Goal: Contribute content: Contribute content

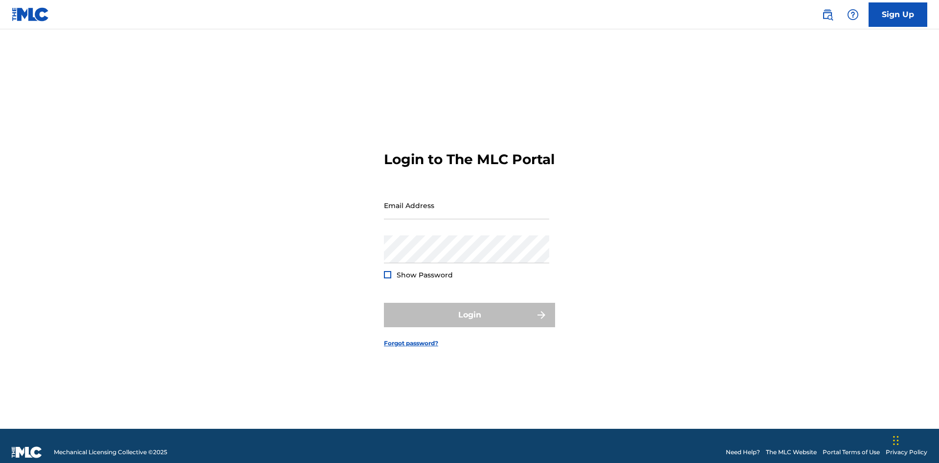
scroll to position [13, 0]
click at [466, 201] on input "Email Address" at bounding box center [466, 206] width 165 height 28
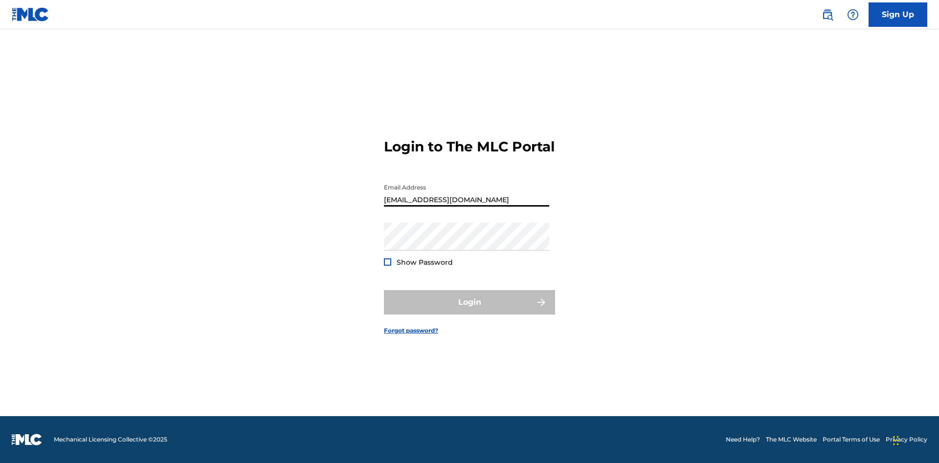
type input "[EMAIL_ADDRESS][DOMAIN_NAME]"
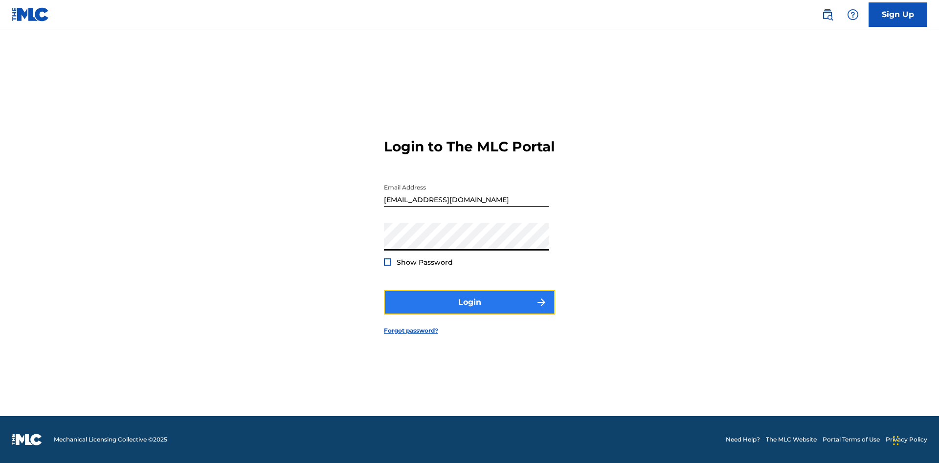
click at [469, 311] on button "Login" at bounding box center [469, 302] width 171 height 24
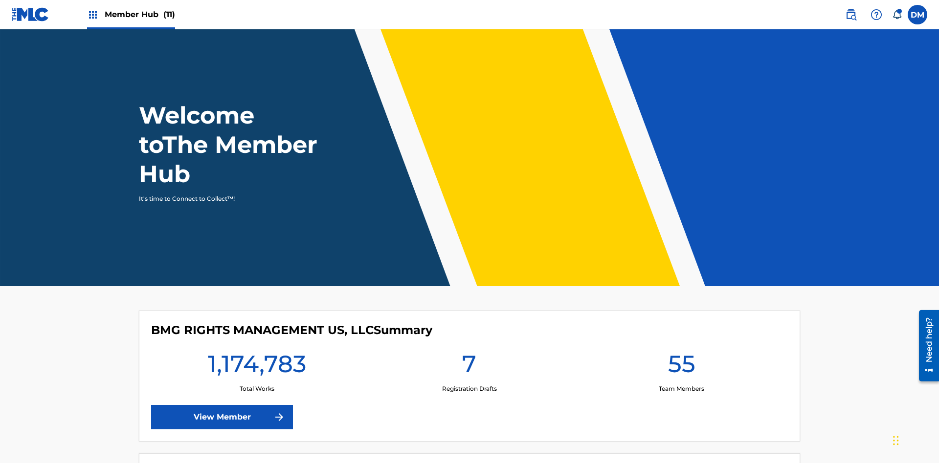
scroll to position [42, 0]
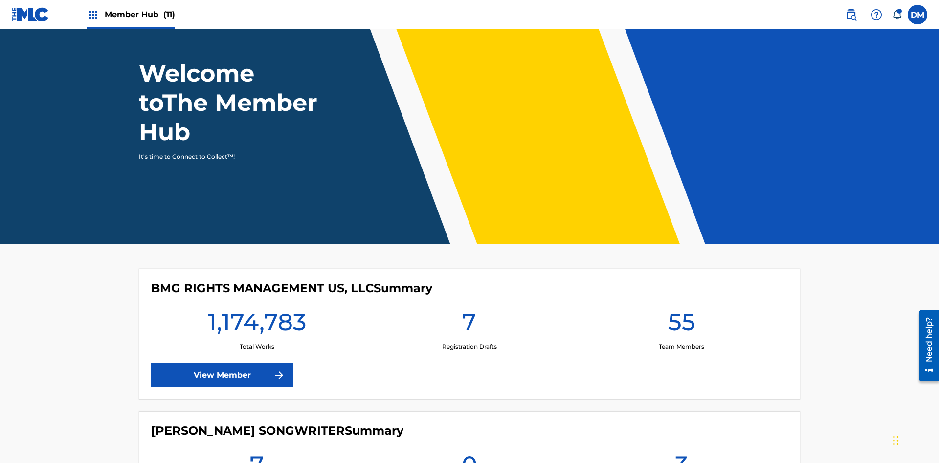
click at [131, 14] on span "Member Hub (11)" at bounding box center [140, 14] width 70 height 11
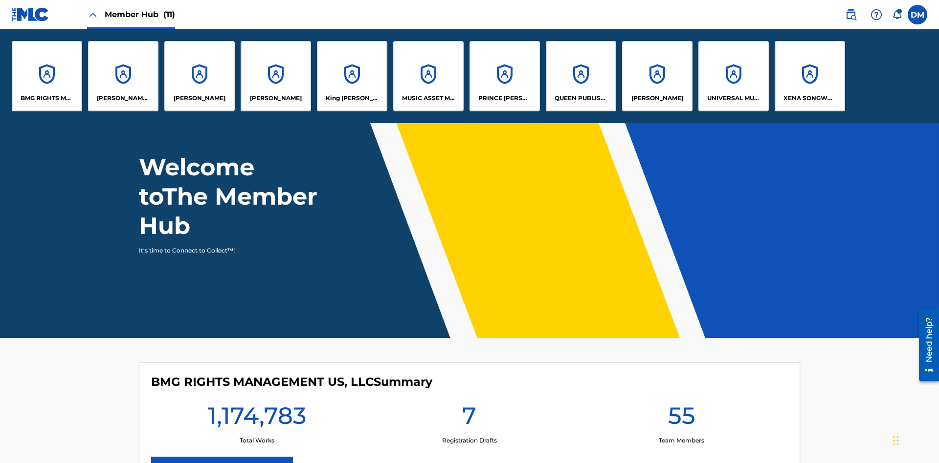
scroll to position [0, 0]
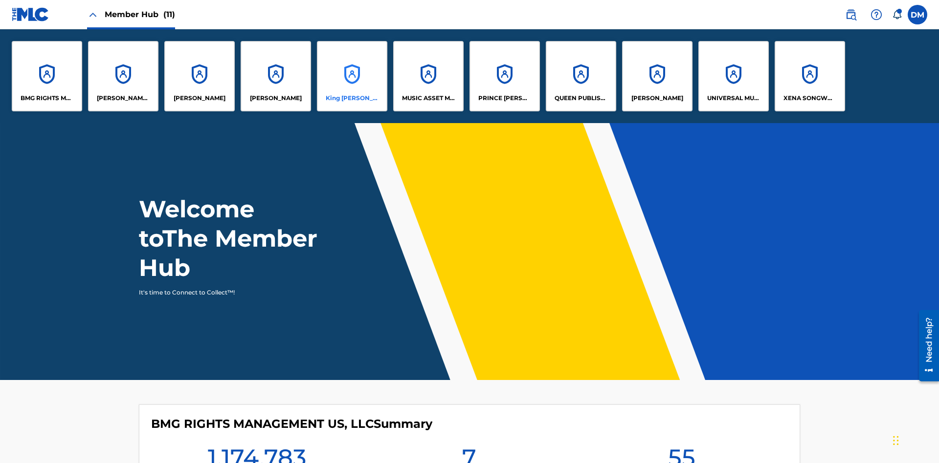
click at [352, 98] on p "King [PERSON_NAME]" at bounding box center [352, 98] width 53 height 9
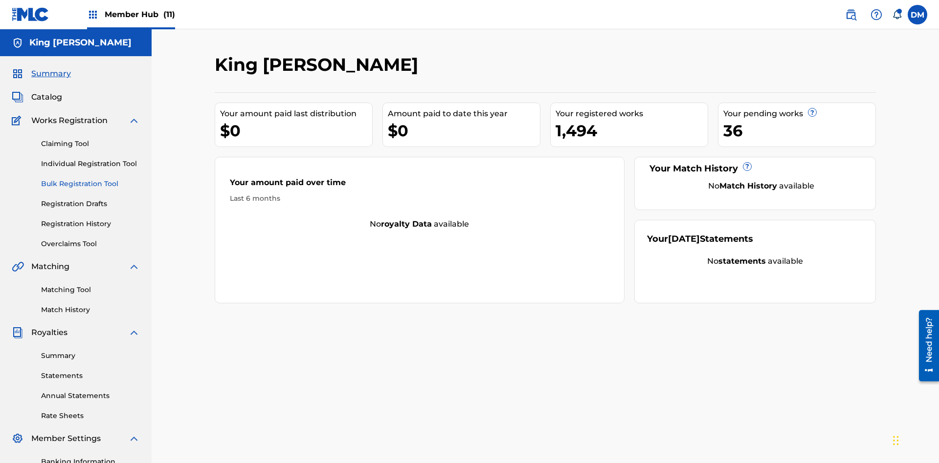
click at [90, 179] on link "Bulk Registration Tool" at bounding box center [90, 184] width 99 height 10
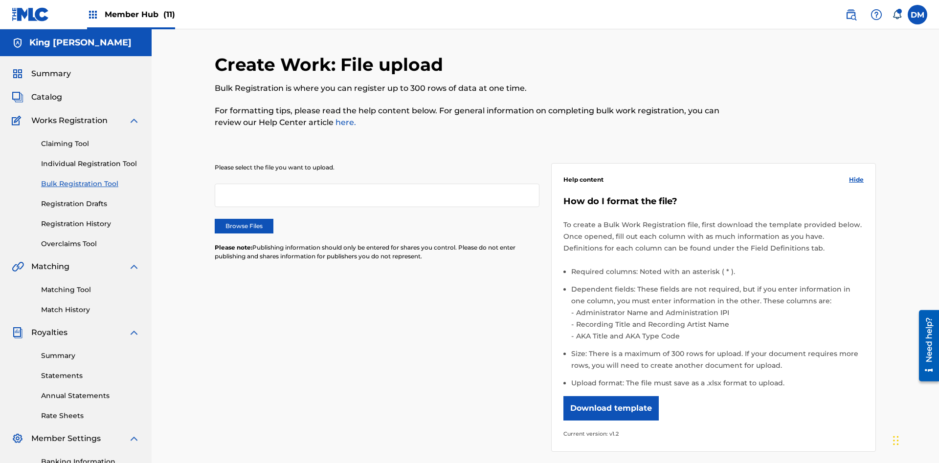
scroll to position [0, 215]
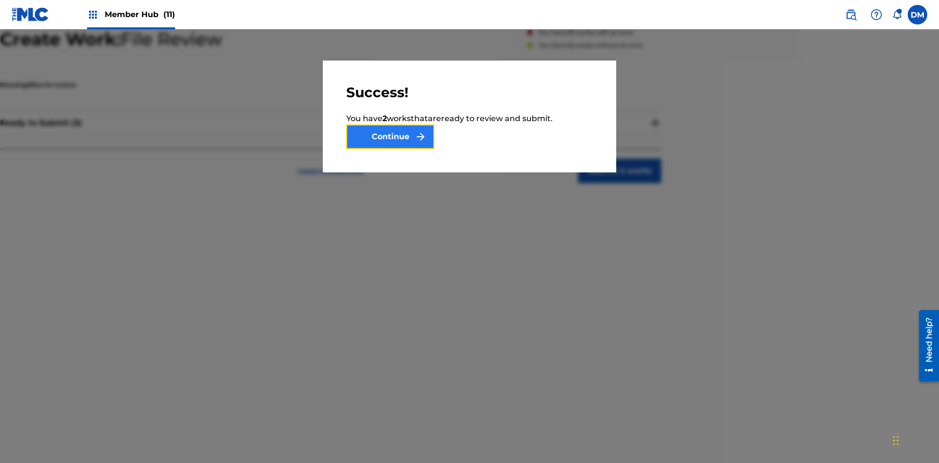
click at [390, 137] on button "Continue" at bounding box center [390, 137] width 88 height 24
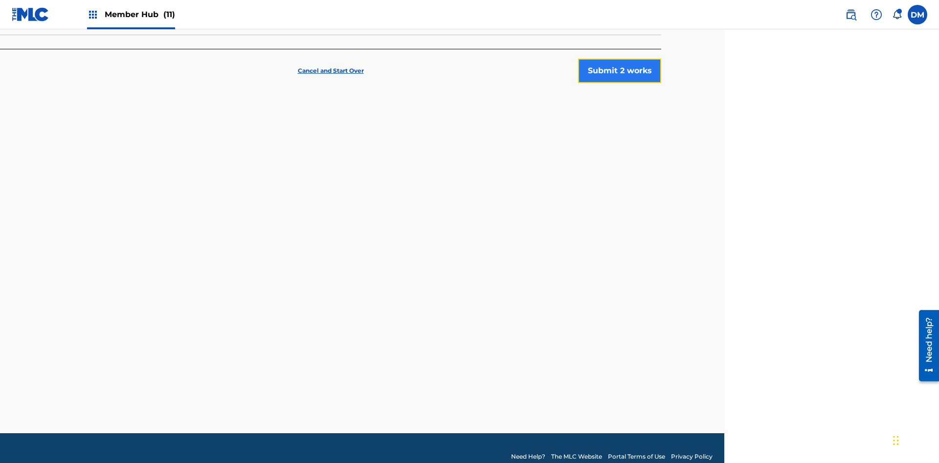
click at [619, 71] on button "Submit 2 works" at bounding box center [619, 71] width 83 height 24
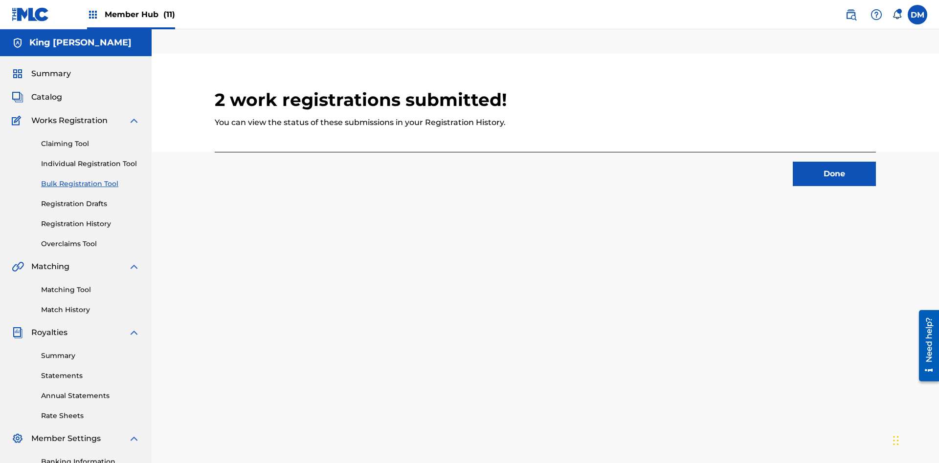
scroll to position [30, 215]
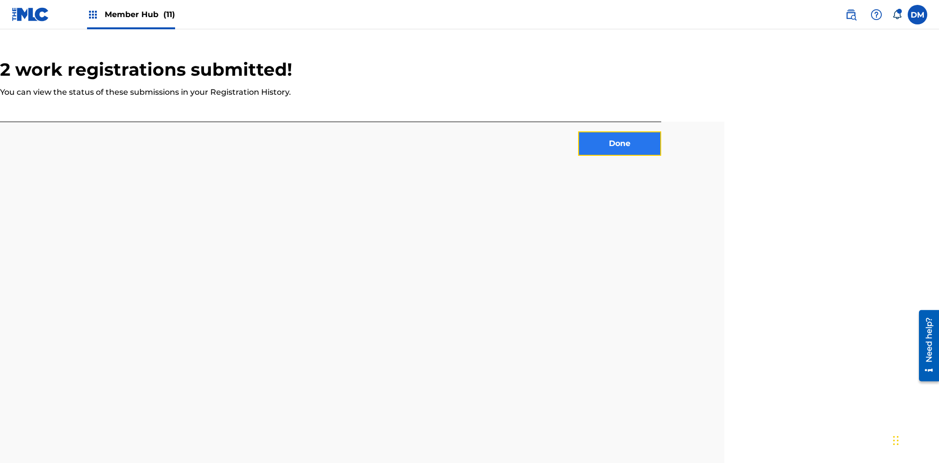
click at [619, 132] on button "Done" at bounding box center [619, 144] width 83 height 24
